Goal: Task Accomplishment & Management: Use online tool/utility

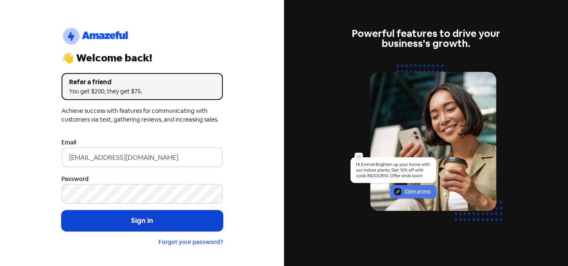
click at [177, 224] on button "Sign in" at bounding box center [142, 221] width 161 height 21
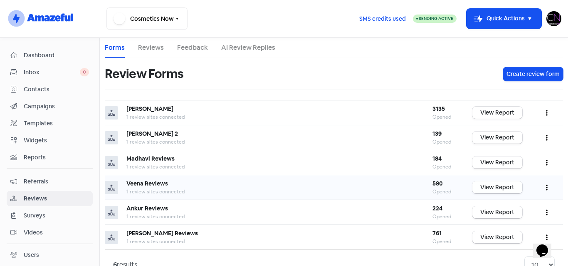
click at [498, 187] on link "View Report" at bounding box center [497, 188] width 50 height 12
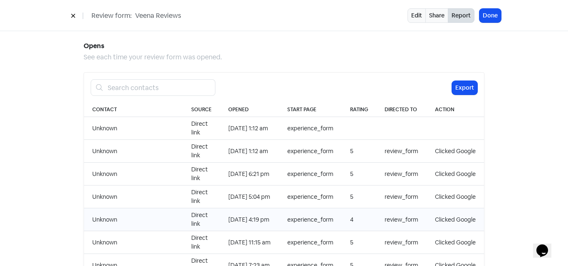
scroll to position [831, 0]
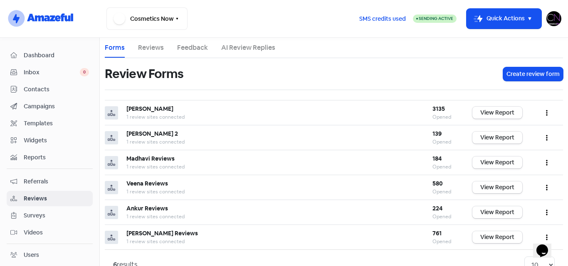
click at [556, 19] on img at bounding box center [553, 18] width 15 height 15
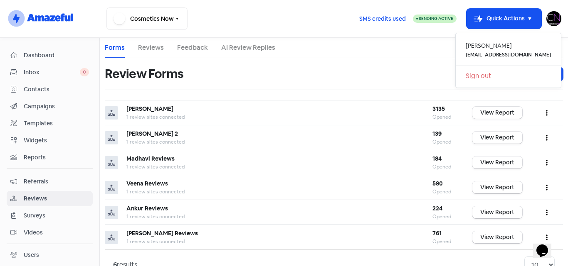
click at [507, 77] on link "Sign out" at bounding box center [508, 75] width 105 height 13
